Goal: Task Accomplishment & Management: Use online tool/utility

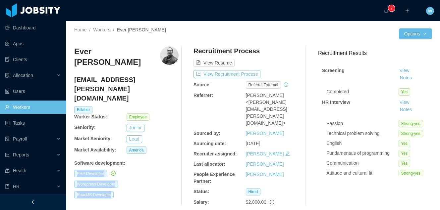
scroll to position [24, 0]
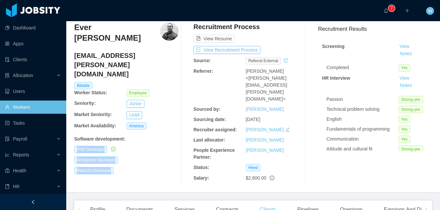
click at [35, 103] on link "Workers" at bounding box center [33, 107] width 56 height 13
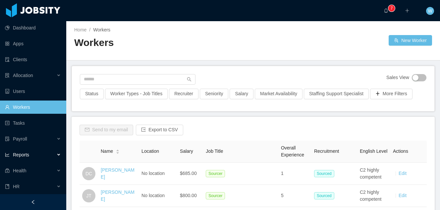
scroll to position [16, 0]
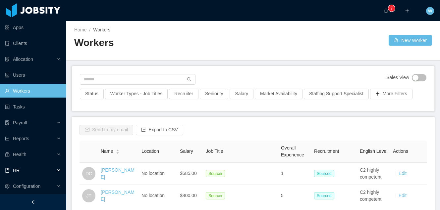
click at [39, 171] on div "HR" at bounding box center [33, 170] width 66 height 13
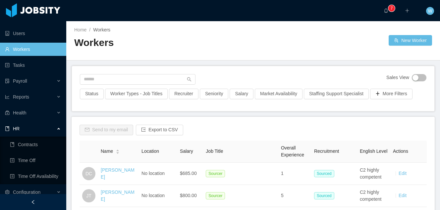
scroll to position [64, 0]
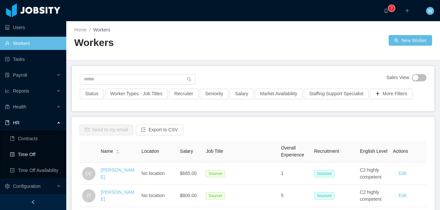
click at [43, 150] on link "Time Off" at bounding box center [35, 154] width 51 height 13
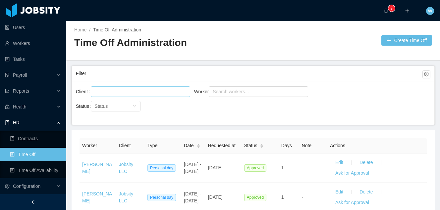
click at [141, 93] on div at bounding box center [139, 92] width 93 height 10
type input "*****"
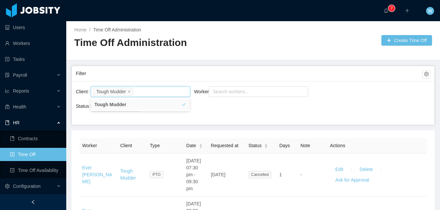
click at [141, 111] on ul "Tough Mudder" at bounding box center [139, 104] width 99 height 13
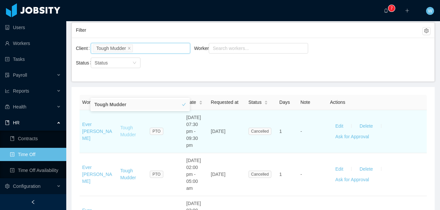
scroll to position [43, 0]
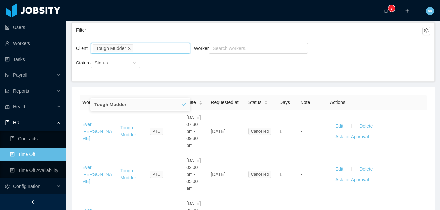
click at [131, 46] on icon "icon: close" at bounding box center [128, 47] width 3 height 3
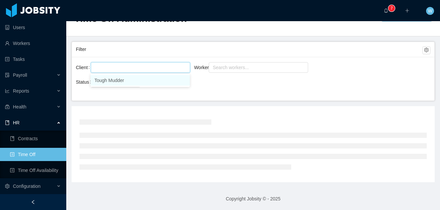
click at [128, 70] on div at bounding box center [139, 68] width 93 height 10
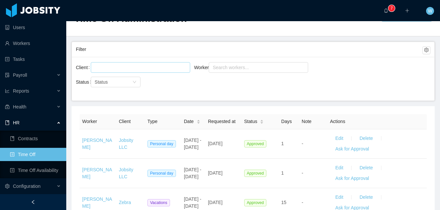
click at [128, 70] on div at bounding box center [139, 68] width 93 height 10
type input "*******"
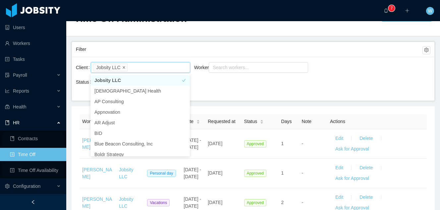
click at [125, 67] on icon "icon: close" at bounding box center [124, 67] width 2 height 2
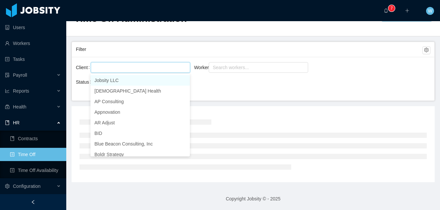
click at [131, 68] on div at bounding box center [139, 68] width 93 height 10
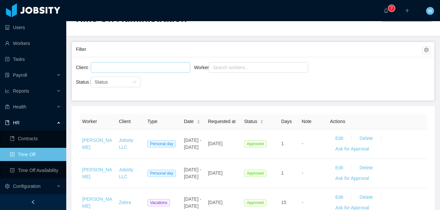
click at [131, 68] on div at bounding box center [139, 68] width 93 height 10
type input "*******"
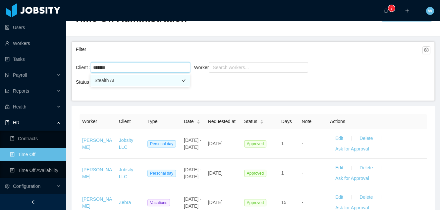
click at [128, 78] on li "Stealth AI" at bounding box center [139, 80] width 99 height 11
